Goal: Information Seeking & Learning: Learn about a topic

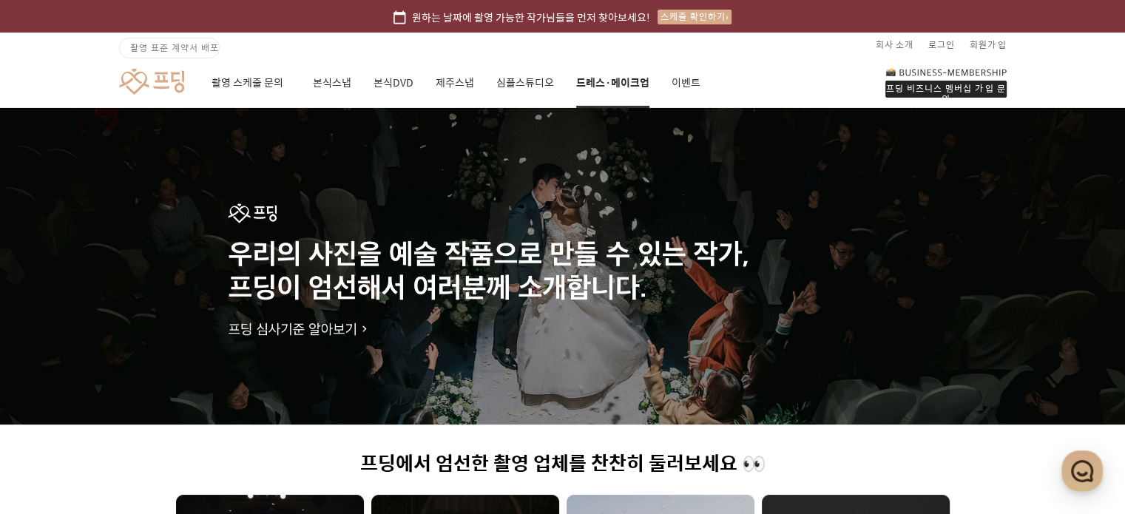
click at [591, 89] on link "드레스·메이크업" at bounding box center [612, 83] width 73 height 50
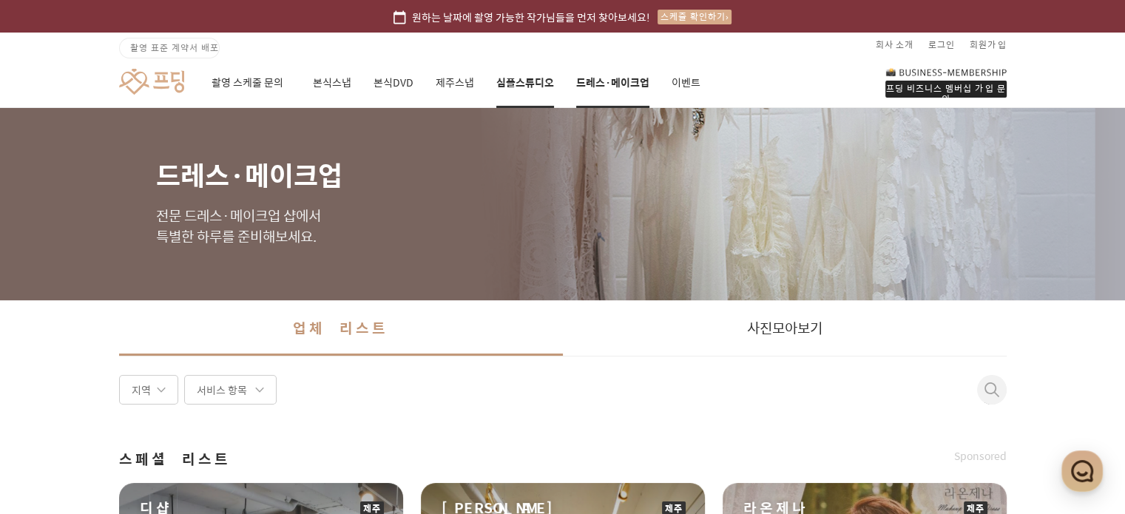
click at [518, 96] on link "심플스튜디오" at bounding box center [525, 83] width 58 height 50
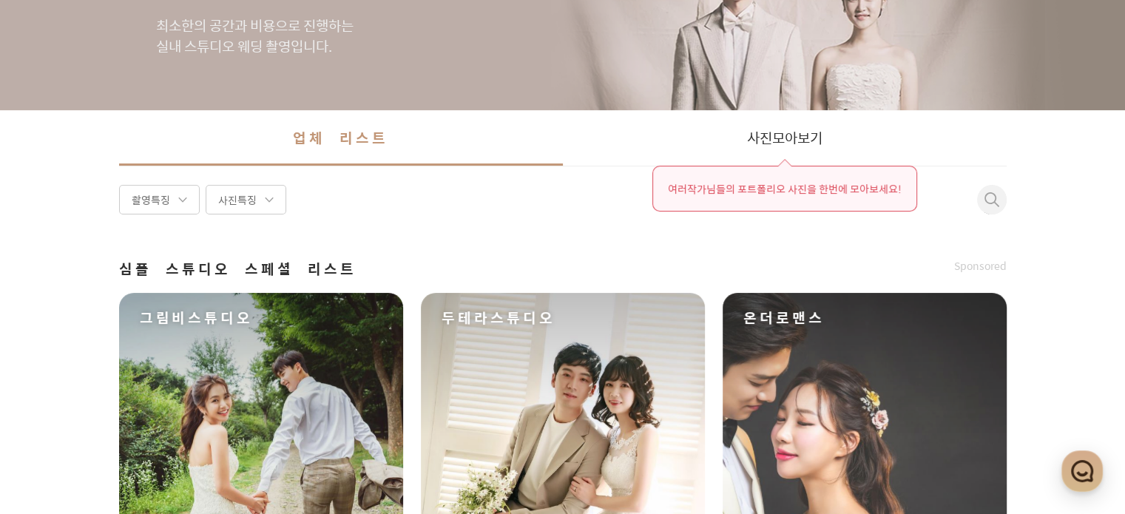
scroll to position [296, 0]
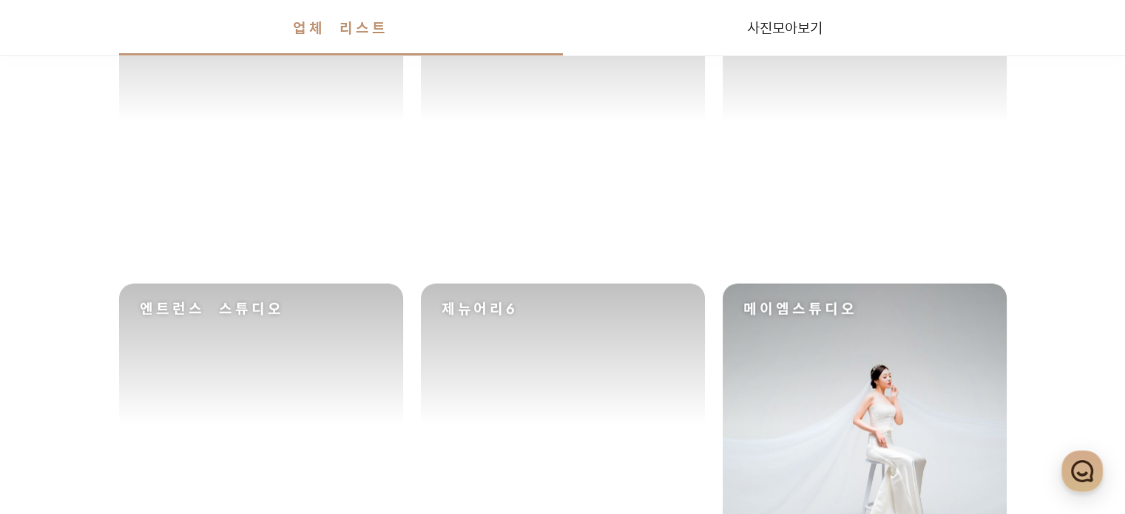
scroll to position [2516, 0]
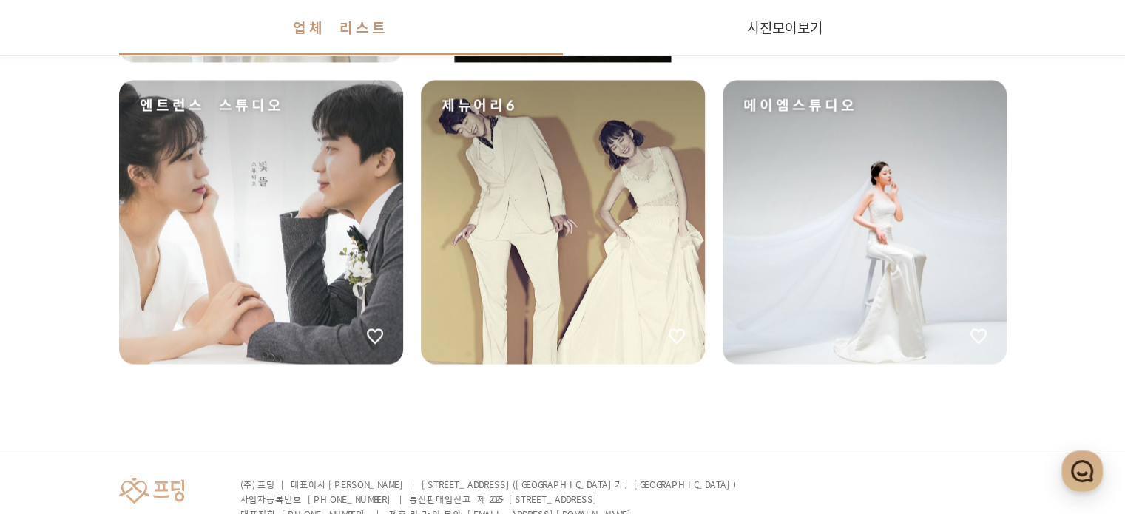
click at [826, 200] on div "메이엠스튜디오" at bounding box center [865, 222] width 284 height 284
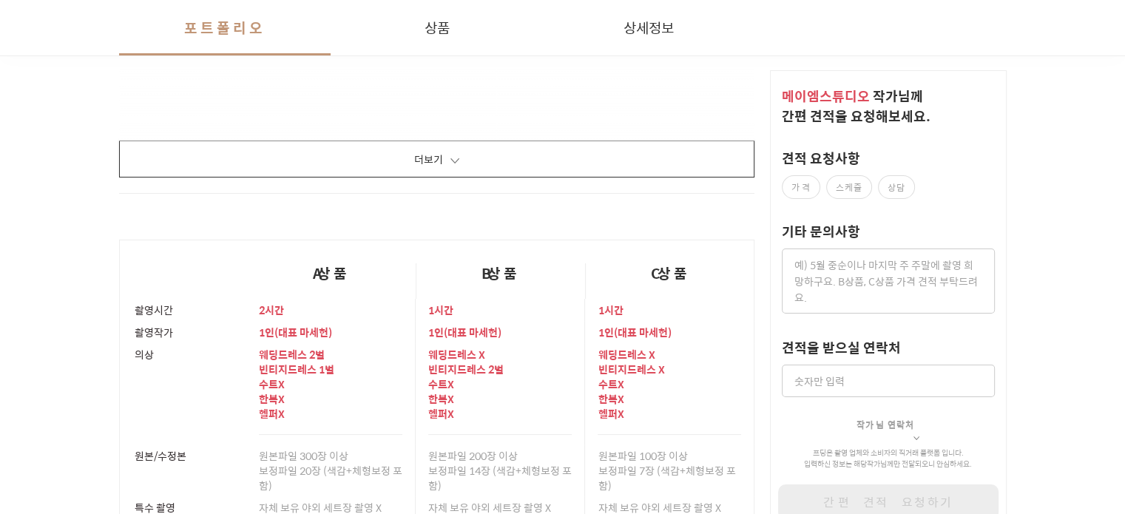
scroll to position [2590, 0]
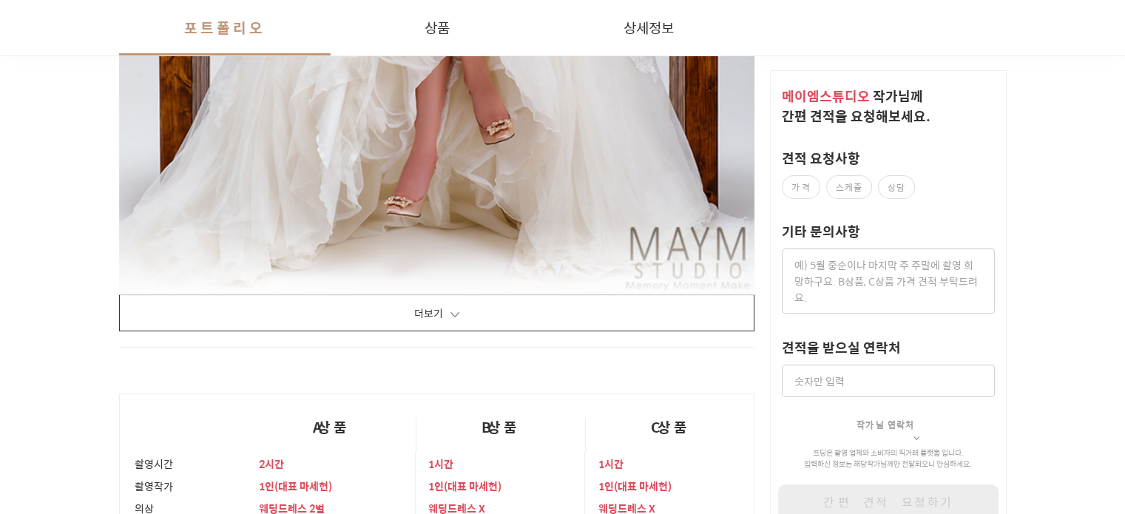
click at [513, 306] on button "더보기" at bounding box center [437, 312] width 636 height 37
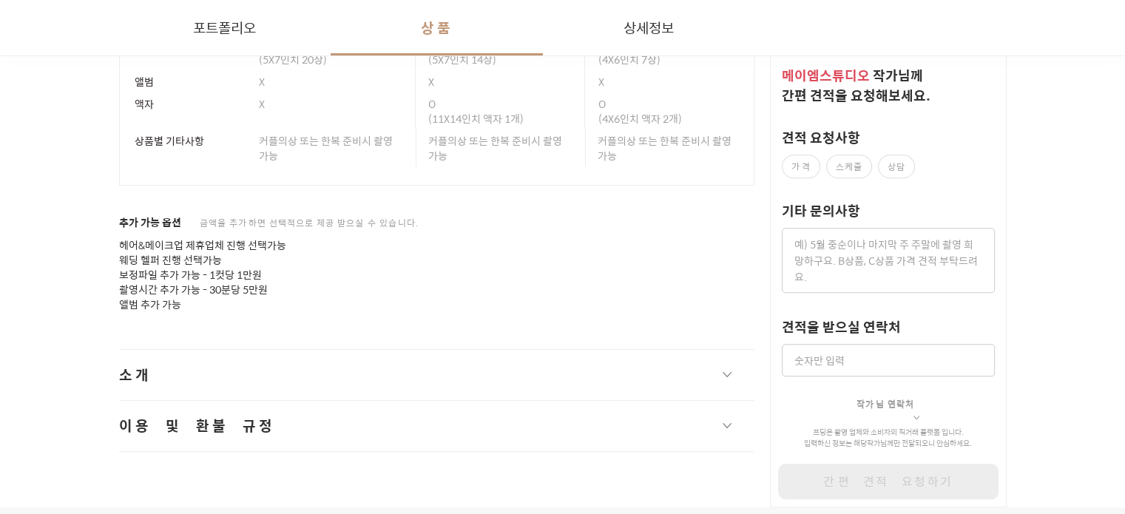
scroll to position [23825, 0]
